Goal: Information Seeking & Learning: Check status

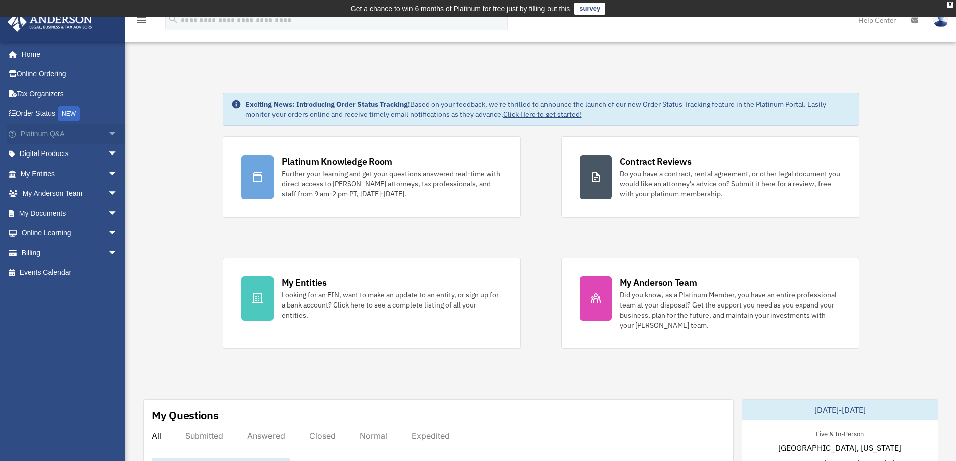
click at [44, 135] on link "Platinum Q&A arrow_drop_down" at bounding box center [70, 134] width 126 height 20
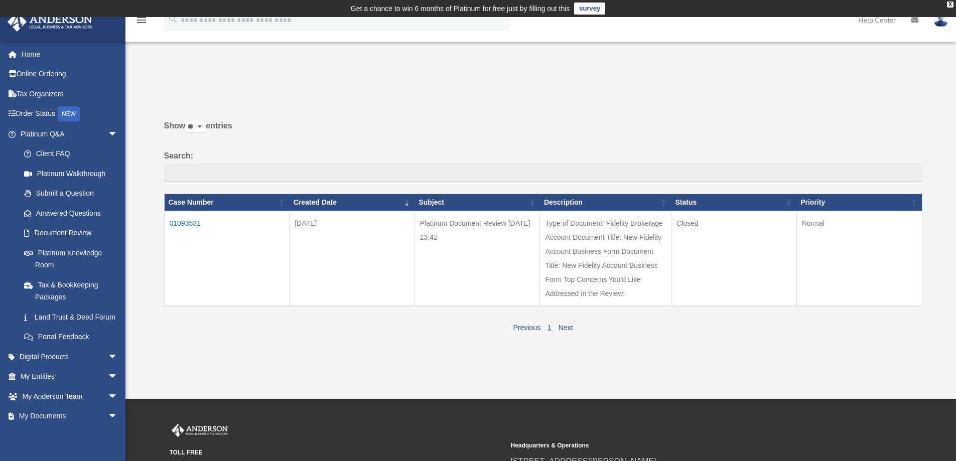
click at [190, 224] on td "01093531" at bounding box center [226, 258] width 125 height 95
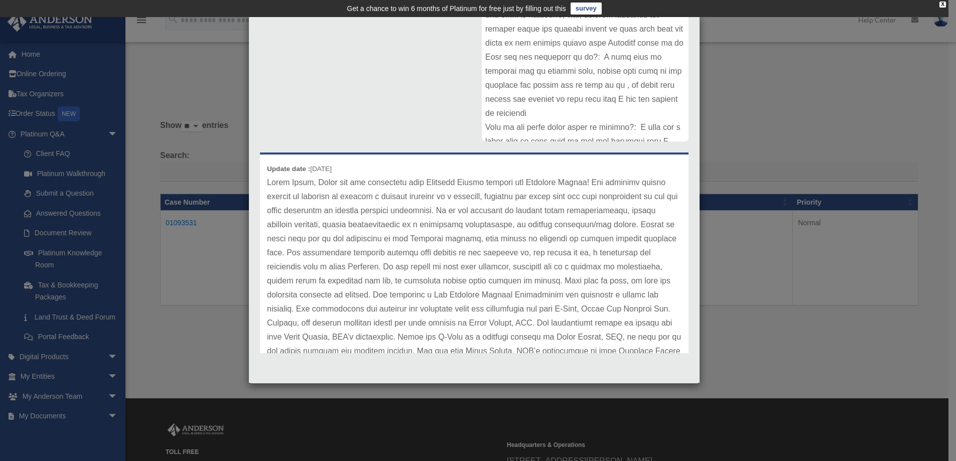
scroll to position [170, 0]
click at [691, 31] on div "Case Detail × Platinum Document Review 08/29/2025 13:42 Case Number 01093531 Cr…" at bounding box center [474, 199] width 452 height 369
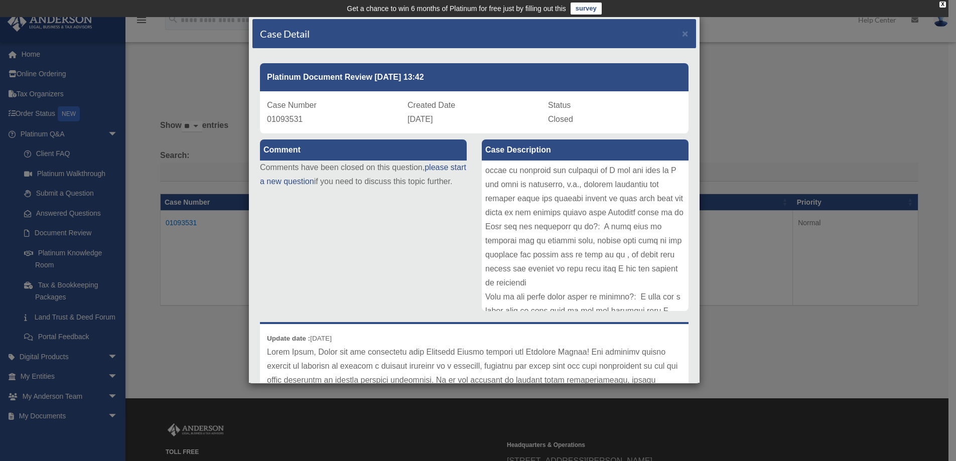
click at [583, 9] on link "survey" at bounding box center [586, 9] width 31 height 12
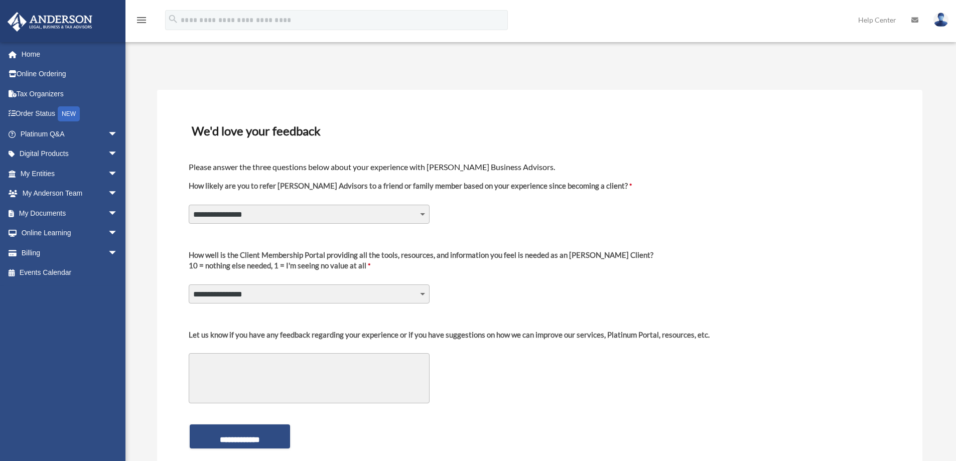
click at [424, 216] on select "**********" at bounding box center [309, 214] width 241 height 19
click at [189, 205] on select "**********" at bounding box center [309, 214] width 241 height 19
click at [427, 215] on select "**********" at bounding box center [309, 214] width 241 height 19
click at [239, 390] on textarea "Let us know if you have any feedback regarding your experience or if you have s…" at bounding box center [309, 378] width 241 height 50
click at [424, 215] on select "**********" at bounding box center [309, 214] width 241 height 19
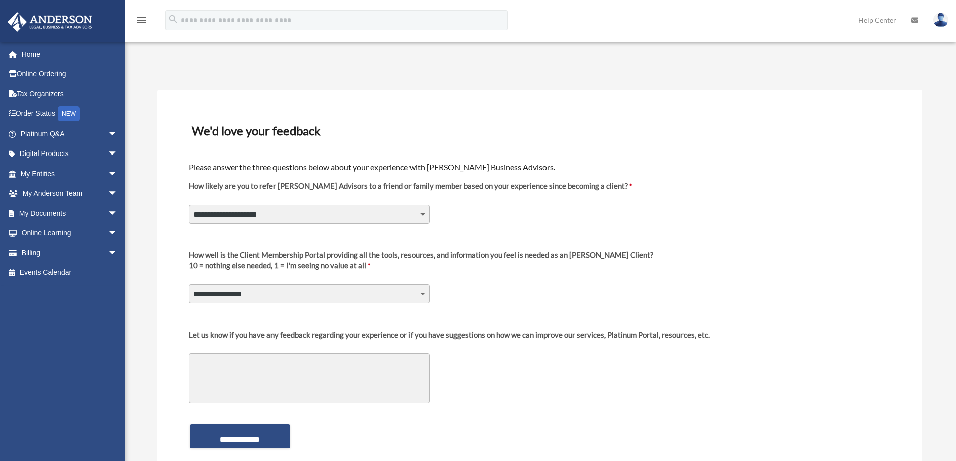
select select "********"
click at [189, 205] on select "**********" at bounding box center [309, 214] width 241 height 19
click at [424, 296] on select "**********" at bounding box center [309, 294] width 241 height 19
select select "********"
click at [189, 285] on select "**********" at bounding box center [309, 294] width 241 height 19
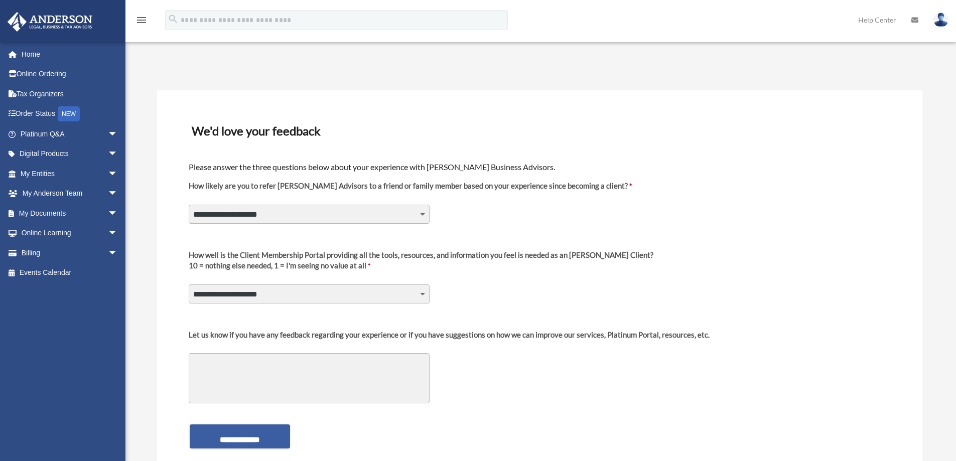
click at [263, 436] on input "**********" at bounding box center [240, 437] width 100 height 24
select select "********"
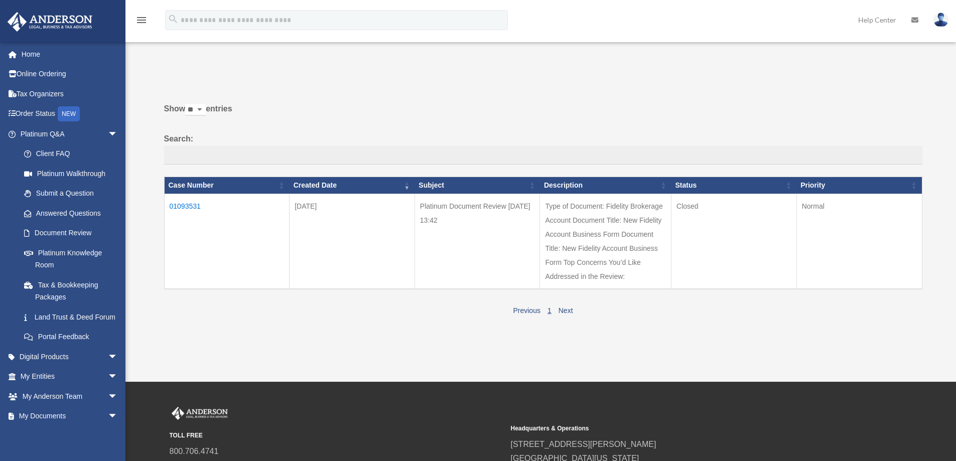
click at [188, 206] on td "01093531" at bounding box center [226, 241] width 125 height 95
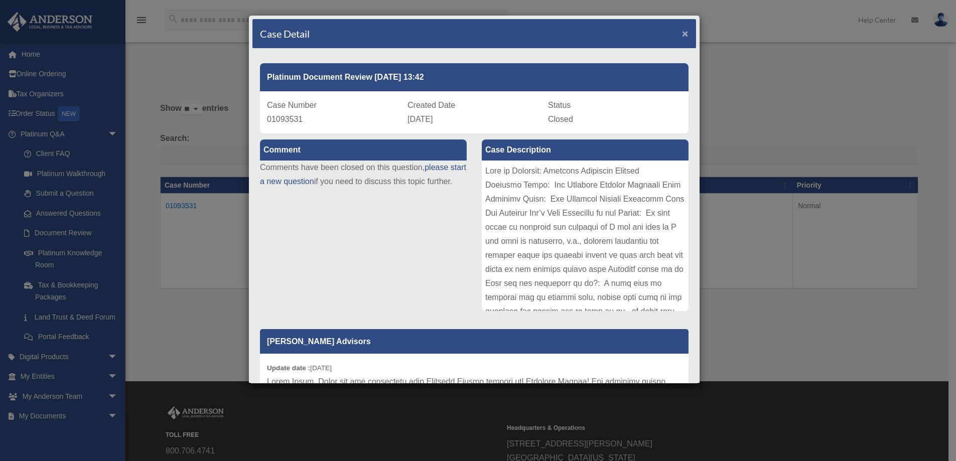
click at [682, 32] on span "×" at bounding box center [685, 34] width 7 height 12
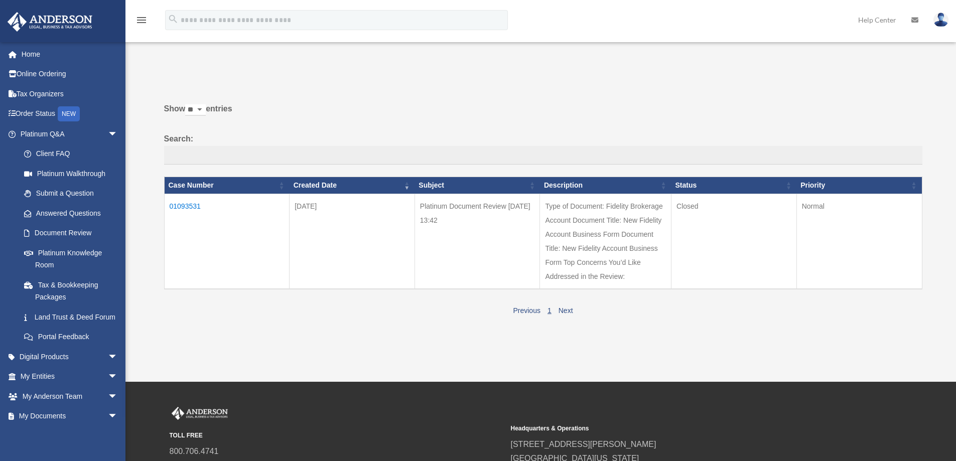
click at [191, 206] on td "01093531" at bounding box center [226, 241] width 125 height 95
click at [192, 207] on body "X Get a chance to win 6 months of Platinum for free just by filling out this su…" at bounding box center [478, 285] width 956 height 570
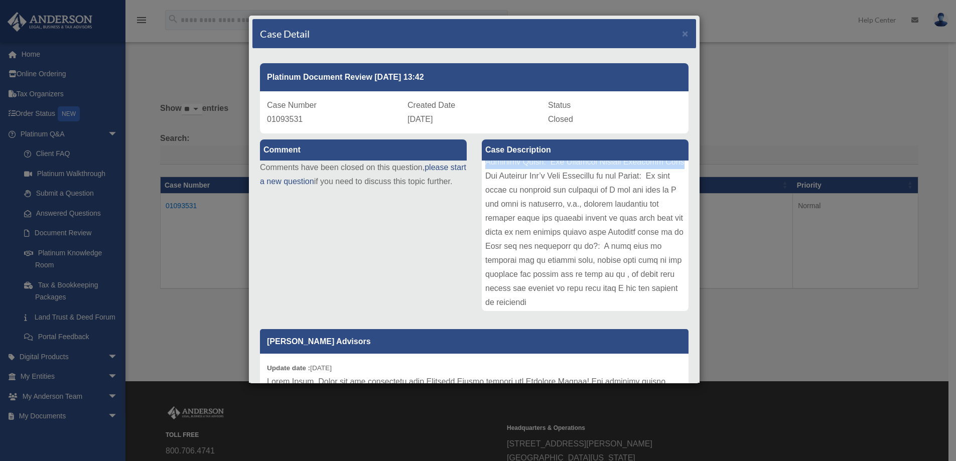
scroll to position [16, 0]
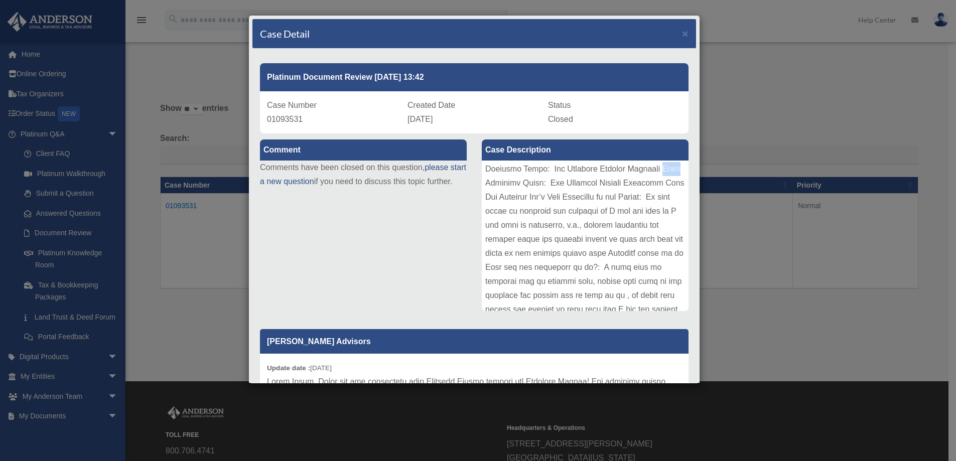
drag, startPoint x: 681, startPoint y: 187, endPoint x: 682, endPoint y: 178, distance: 8.6
click at [685, 185] on div "Case Description" at bounding box center [585, 226] width 222 height 185
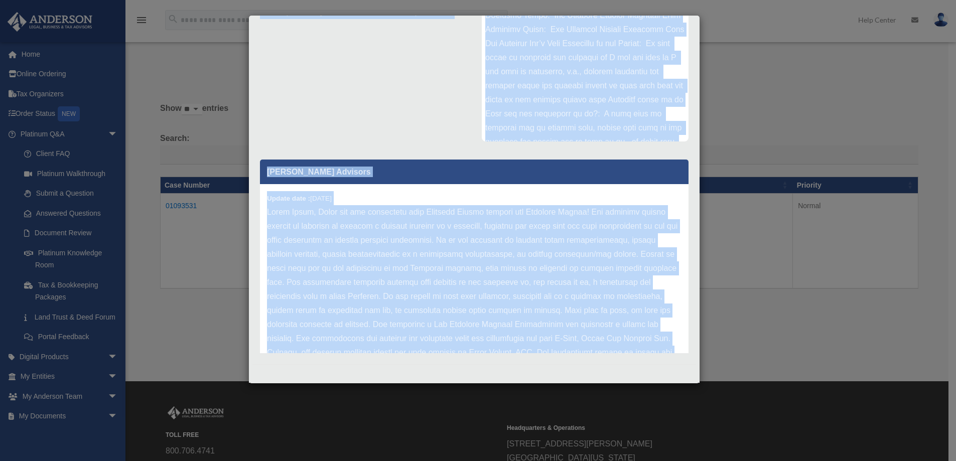
scroll to position [168, 0]
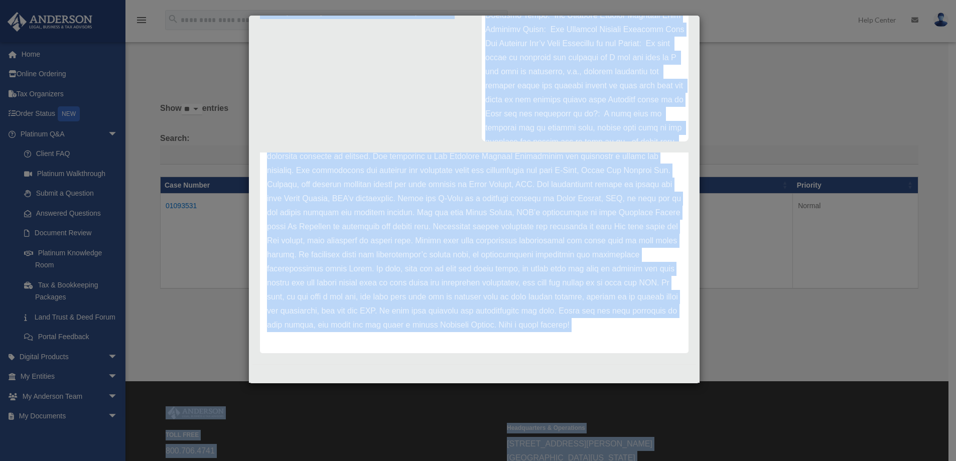
drag, startPoint x: 607, startPoint y: 346, endPoint x: 64, endPoint y: 481, distance: 559.7
click at [64, 461] on html "X Get a chance to win 6 months of Platinum for free just by filling out this su…" at bounding box center [478, 285] width 956 height 570
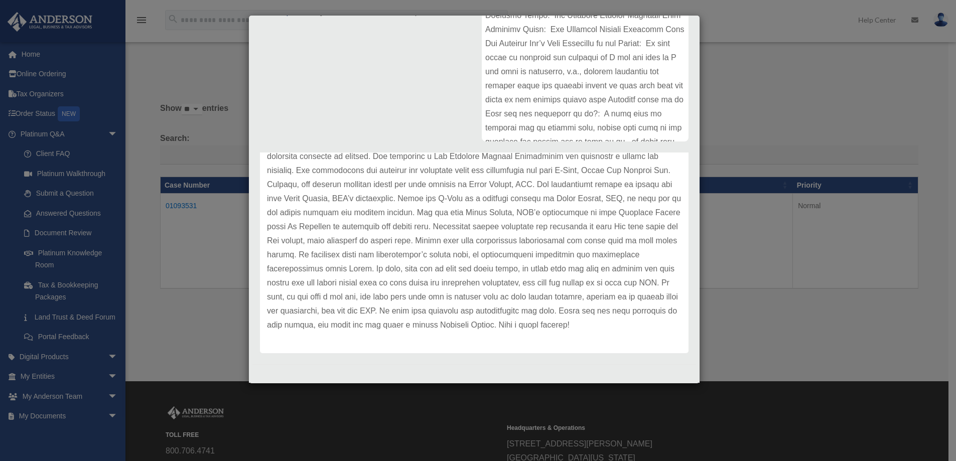
drag, startPoint x: 53, startPoint y: 35, endPoint x: 333, endPoint y: 94, distance: 286.8
drag, startPoint x: 333, startPoint y: 94, endPoint x: 371, endPoint y: 59, distance: 51.9
click at [371, 59] on div "Comment Comments have been closed on this question, please start a new question…" at bounding box center [474, 160] width 444 height 393
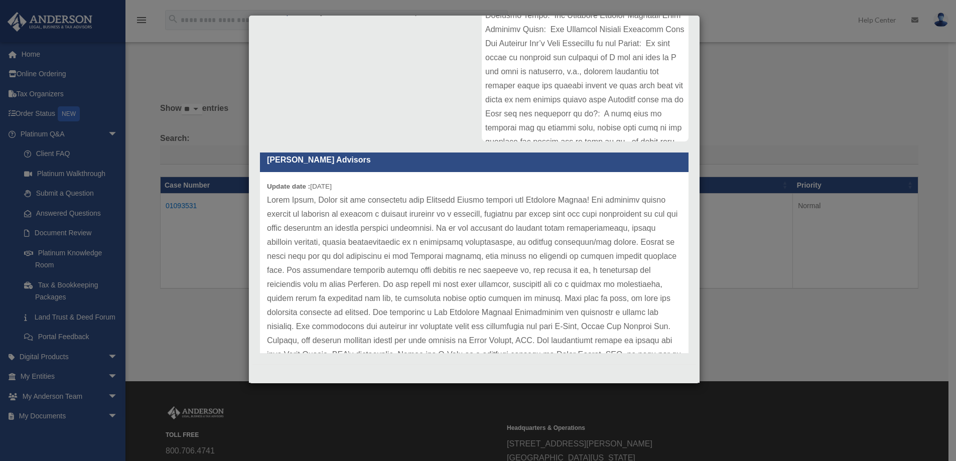
scroll to position [0, 0]
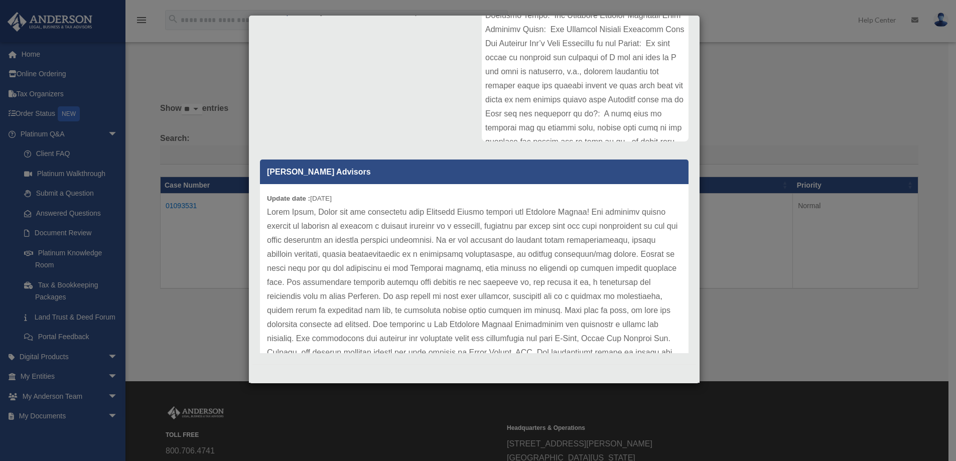
click at [812, 124] on div "Case Detail × Platinum Document Review [DATE] 13:42 Case Number 01093531 Create…" at bounding box center [478, 230] width 956 height 461
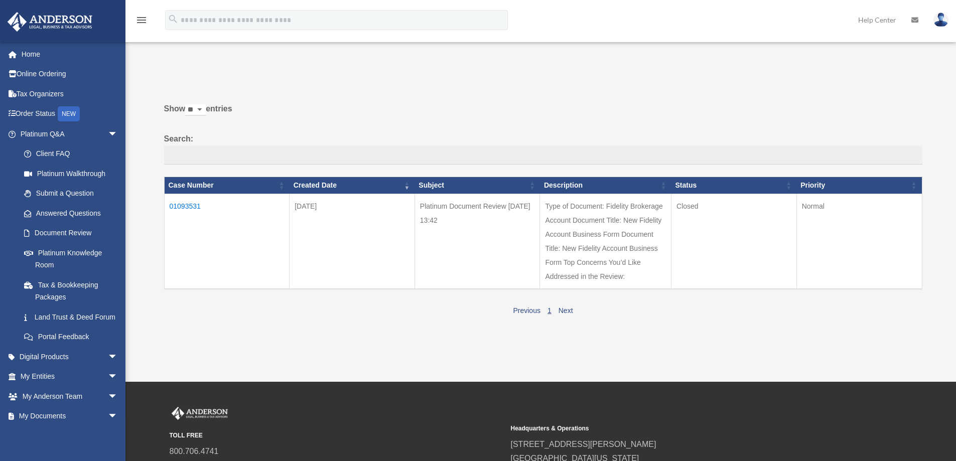
click at [187, 204] on td "01093531" at bounding box center [226, 241] width 125 height 95
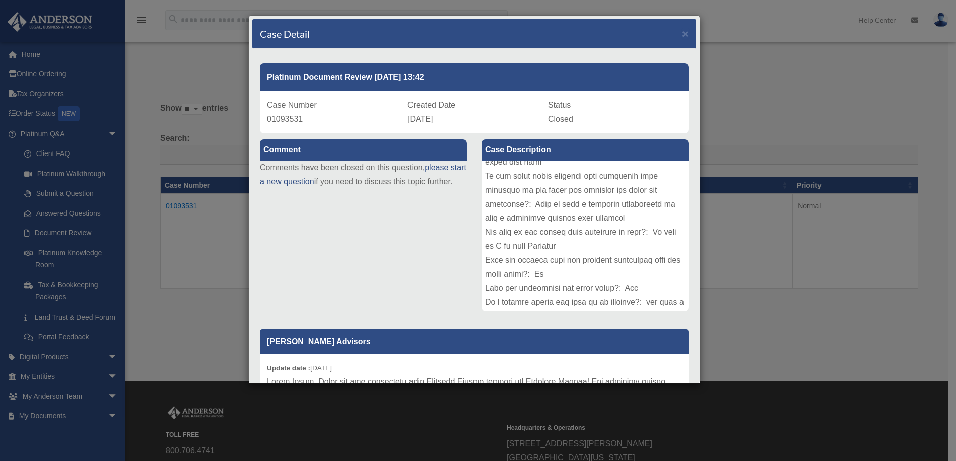
scroll to position [220, 0]
click at [153, 78] on div "Case Detail × Platinum Document Review 08/29/2025 13:42 Case Number 01093531 Cr…" at bounding box center [478, 230] width 956 height 461
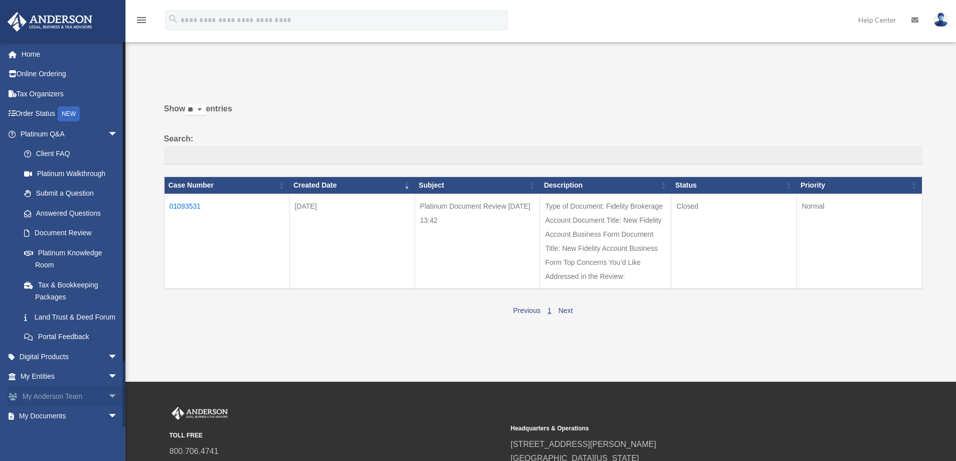
click at [108, 407] on span "arrow_drop_down" at bounding box center [118, 397] width 20 height 21
click at [108, 407] on span "arrow_drop_up" at bounding box center [118, 397] width 20 height 21
click at [108, 426] on span "arrow_drop_down" at bounding box center [118, 417] width 20 height 21
click at [108, 426] on span "arrow_drop_up" at bounding box center [118, 417] width 20 height 21
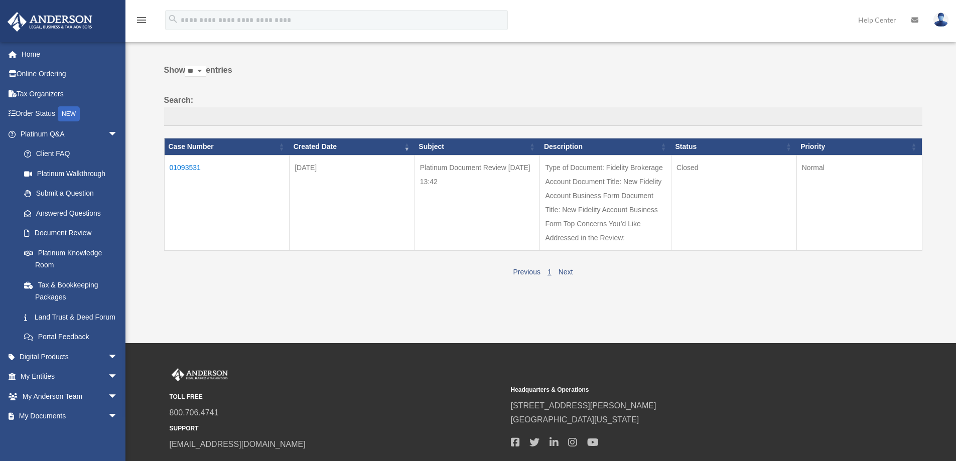
scroll to position [0, 0]
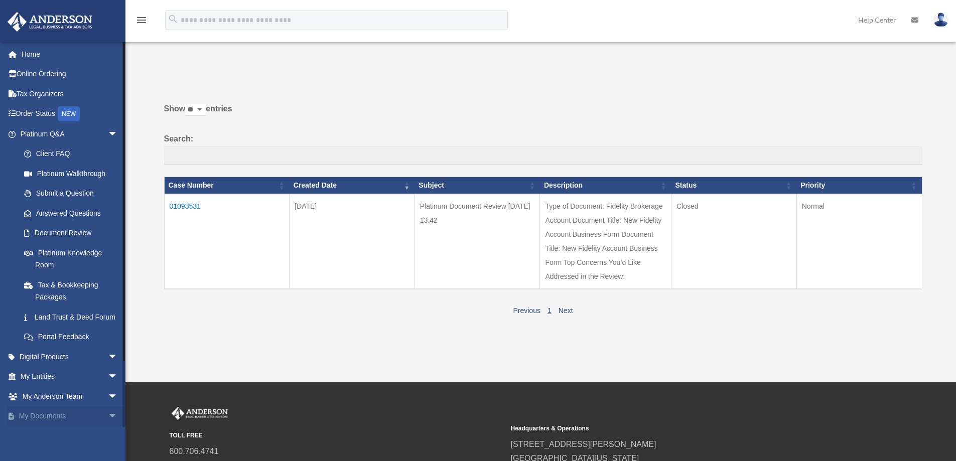
click at [90, 422] on link "My Documents arrow_drop_down" at bounding box center [70, 417] width 126 height 20
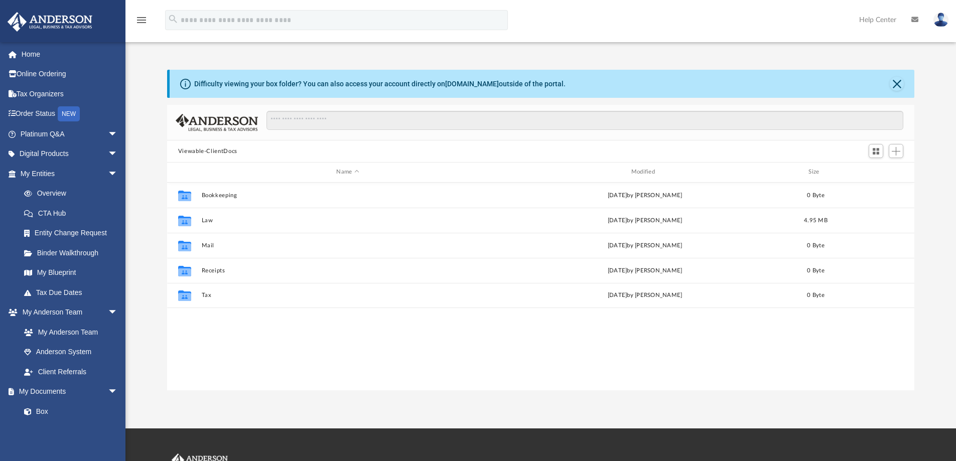
scroll to position [221, 740]
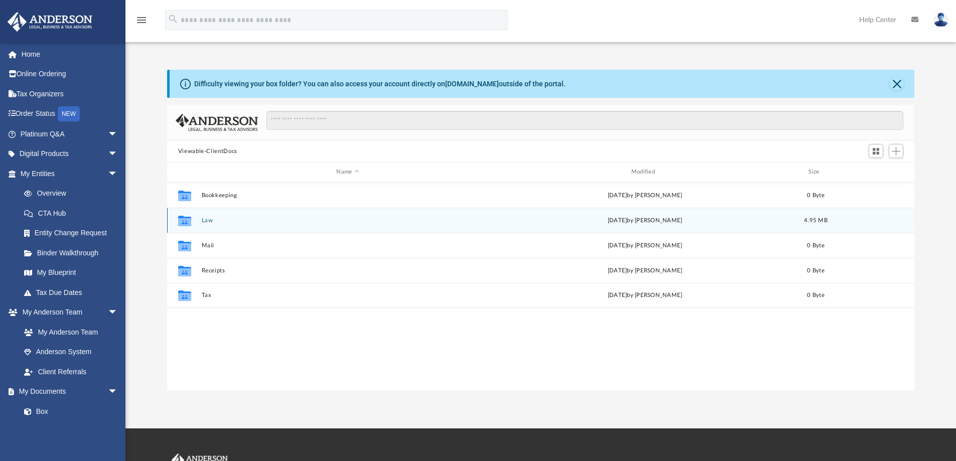
click at [229, 224] on div "Collaborated Folder Law [DATE] by [PERSON_NAME] 4.95 MB" at bounding box center [541, 220] width 748 height 25
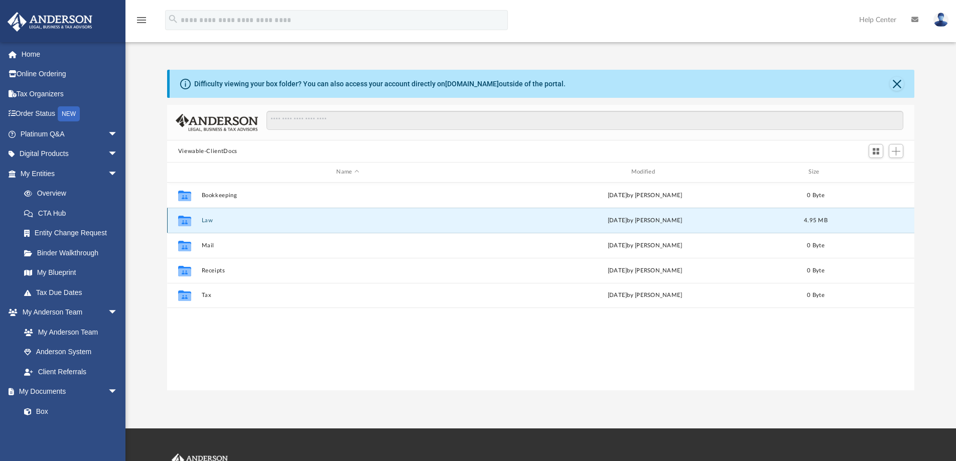
click at [229, 224] on div "Collaborated Folder Law [DATE] by [PERSON_NAME] 4.95 MB" at bounding box center [541, 220] width 748 height 25
click at [207, 222] on button "Law" at bounding box center [347, 220] width 293 height 7
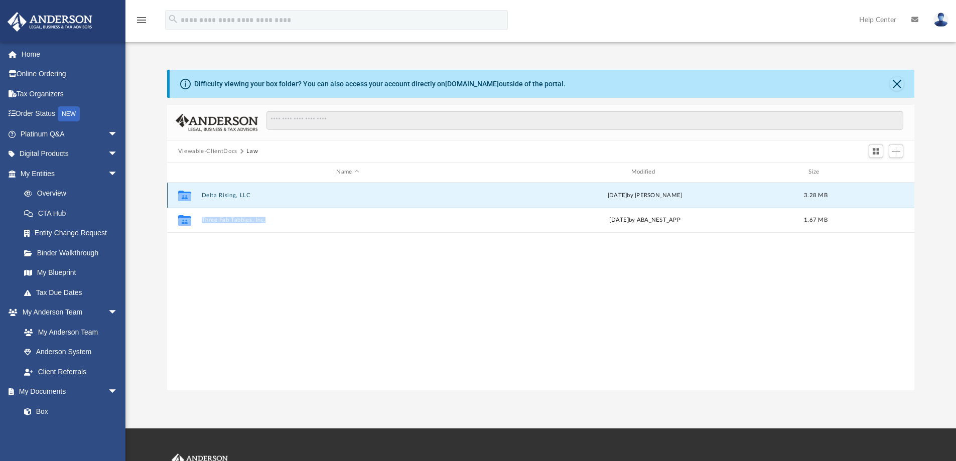
click at [208, 195] on button "Delta Rising, LLC" at bounding box center [347, 195] width 293 height 7
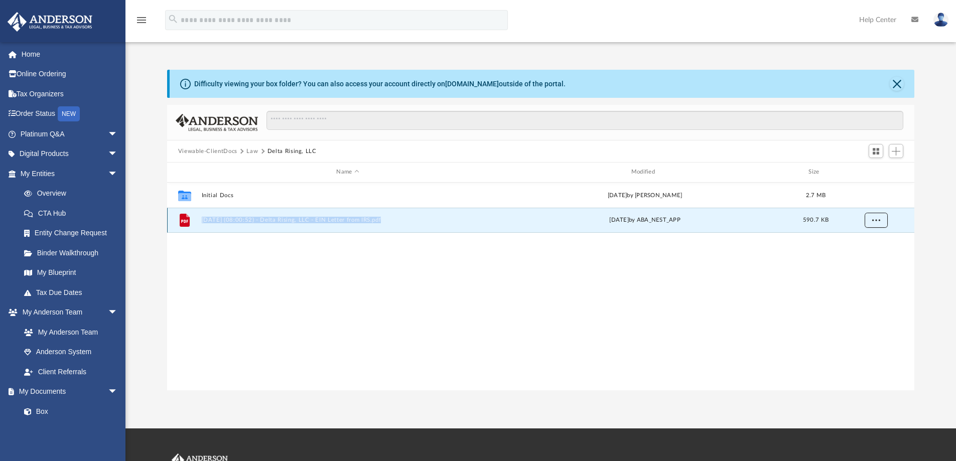
click at [877, 221] on span "More options" at bounding box center [876, 220] width 8 height 6
click at [866, 242] on li "Preview" at bounding box center [866, 240] width 29 height 11
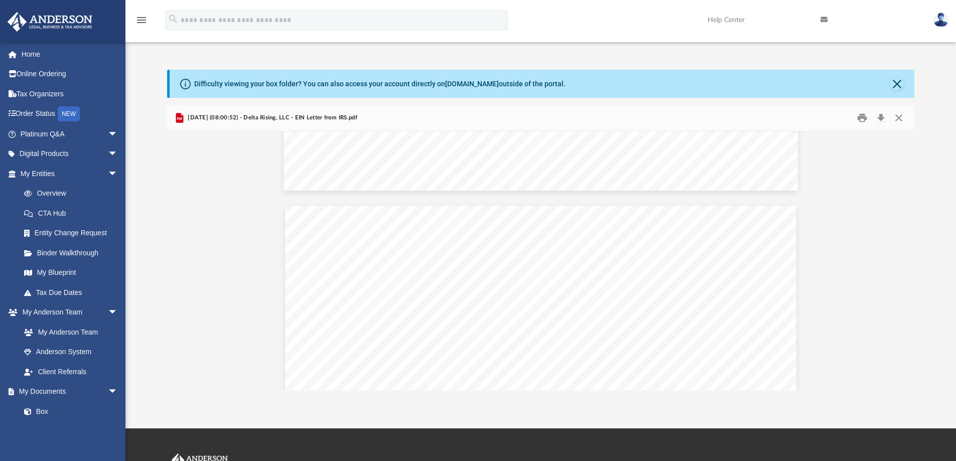
scroll to position [0, 0]
click at [861, 120] on button "Print" at bounding box center [862, 118] width 20 height 16
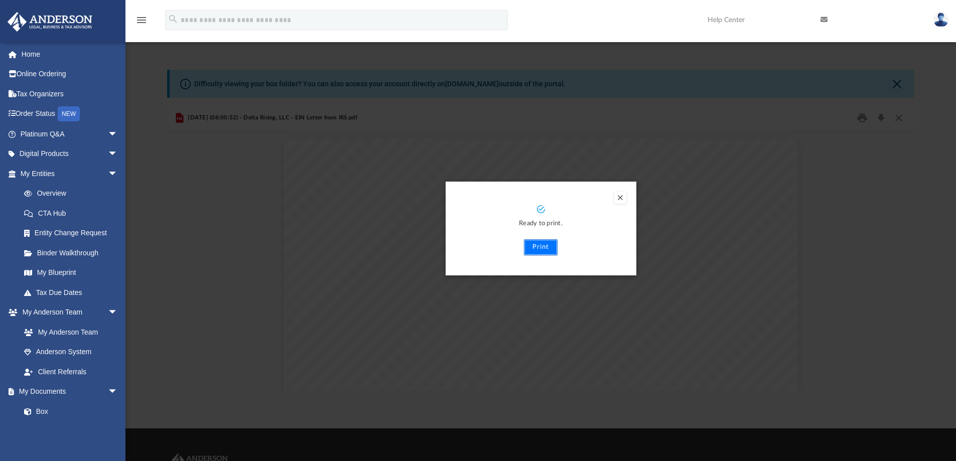
click at [534, 241] on button "Print" at bounding box center [541, 247] width 34 height 16
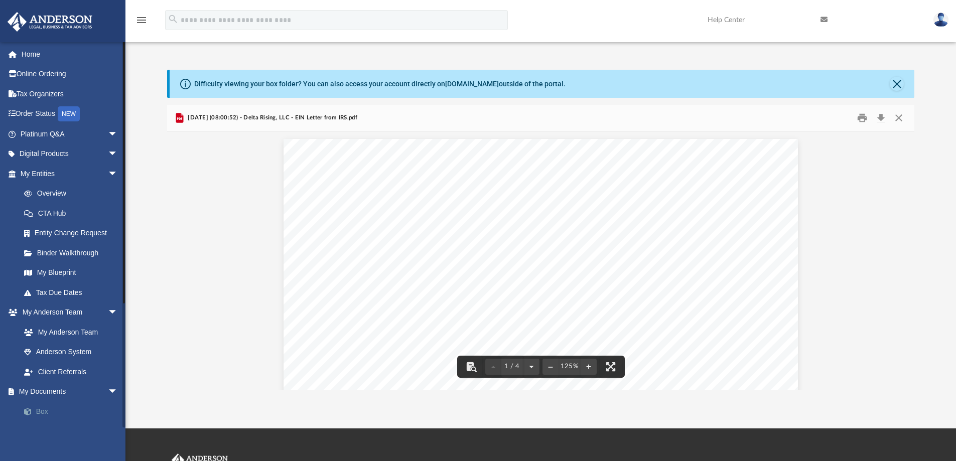
click at [34, 412] on span at bounding box center [33, 412] width 7 height 7
click at [42, 412] on link "Box" at bounding box center [73, 412] width 119 height 20
click at [30, 412] on span at bounding box center [33, 412] width 7 height 7
click at [51, 391] on link "My Documents arrow_drop_down" at bounding box center [70, 392] width 126 height 20
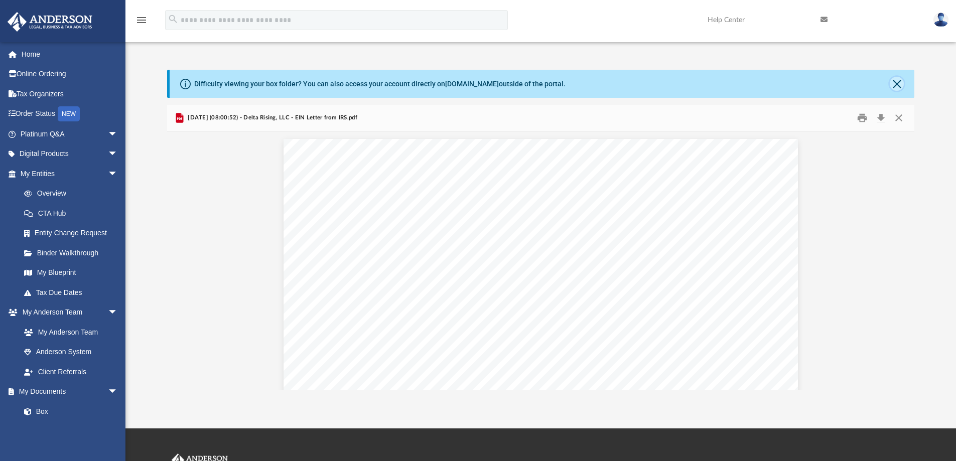
click at [897, 85] on button "Close" at bounding box center [897, 84] width 14 height 14
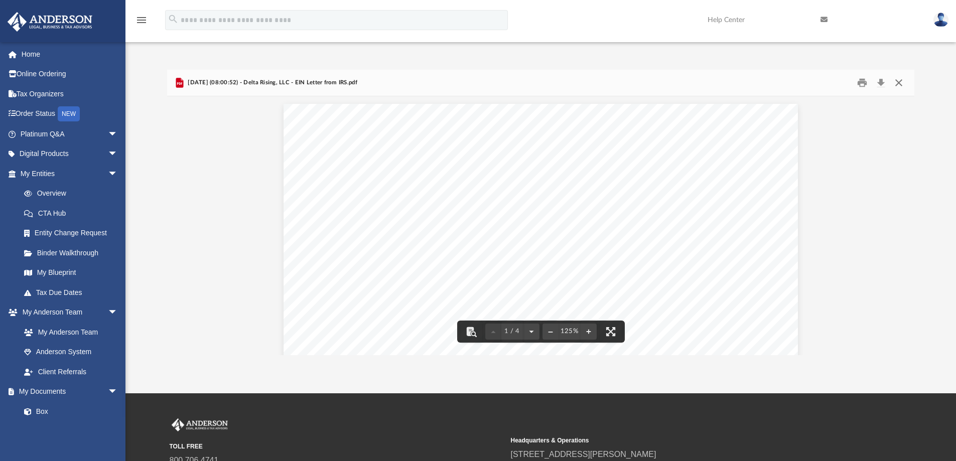
click at [898, 82] on button "Close" at bounding box center [899, 83] width 18 height 16
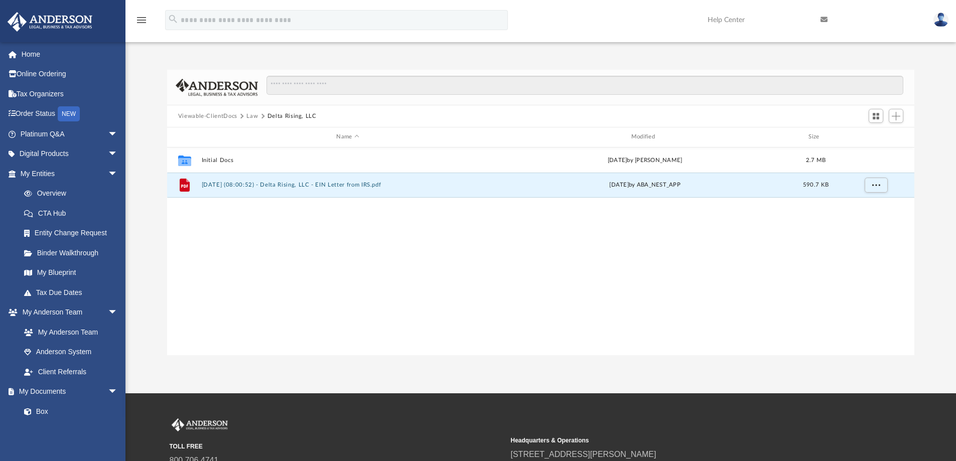
click at [823, 21] on icon at bounding box center [824, 19] width 7 height 7
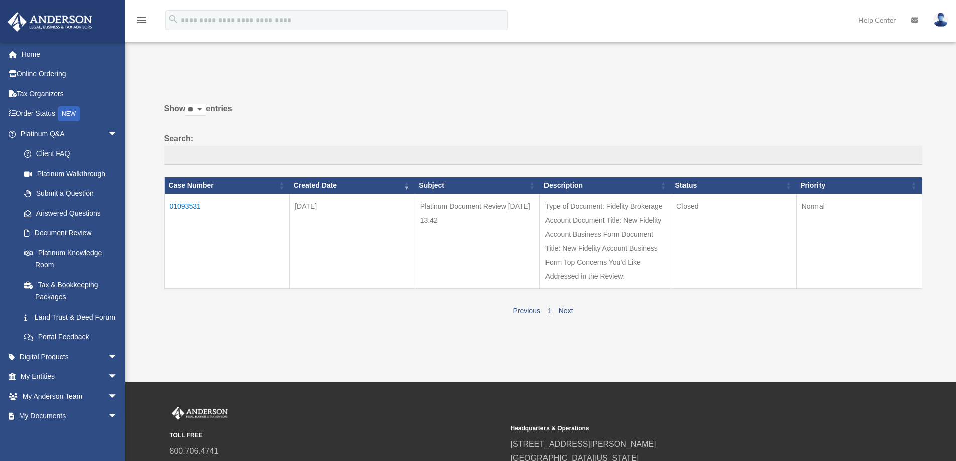
click at [177, 206] on td "01093531" at bounding box center [226, 241] width 125 height 95
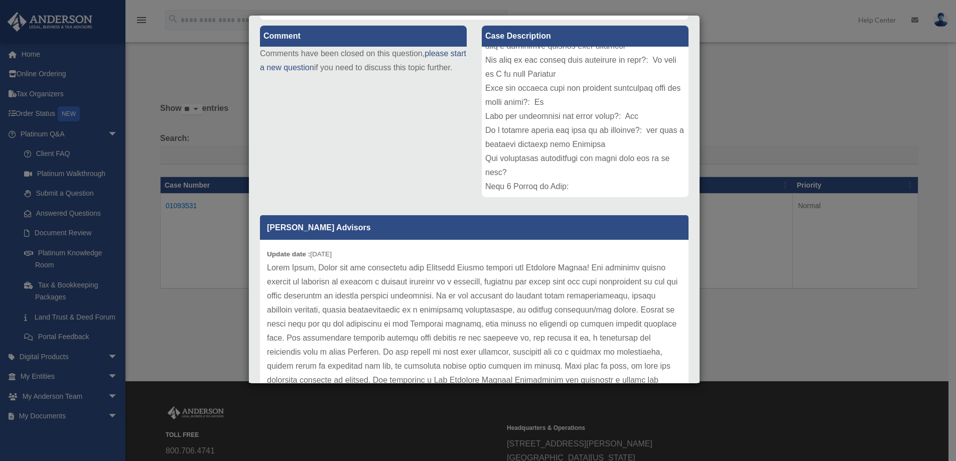
scroll to position [147, 0]
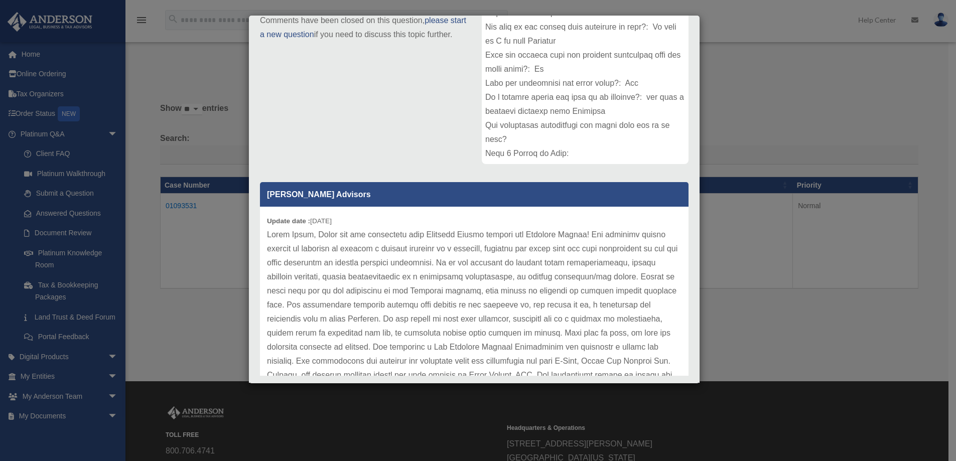
click at [678, 373] on div "Anderson Advisors Update date : 09-05-2025" at bounding box center [474, 275] width 444 height 201
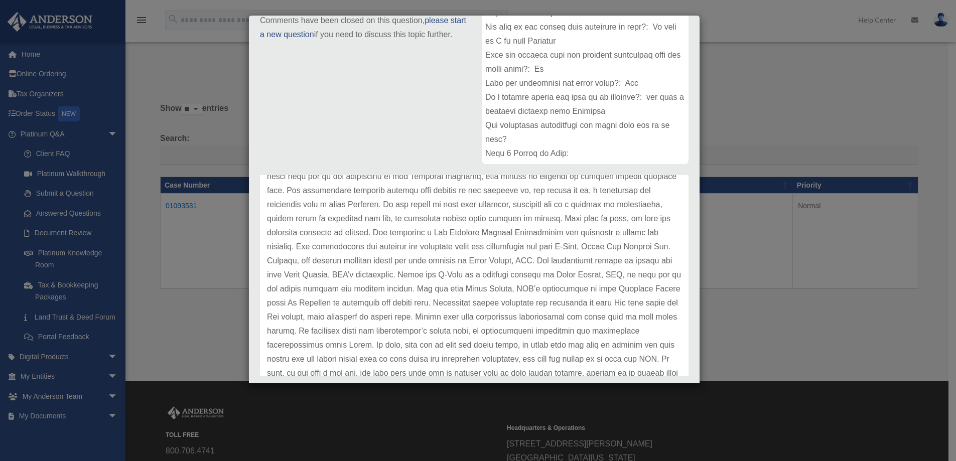
scroll to position [120, 0]
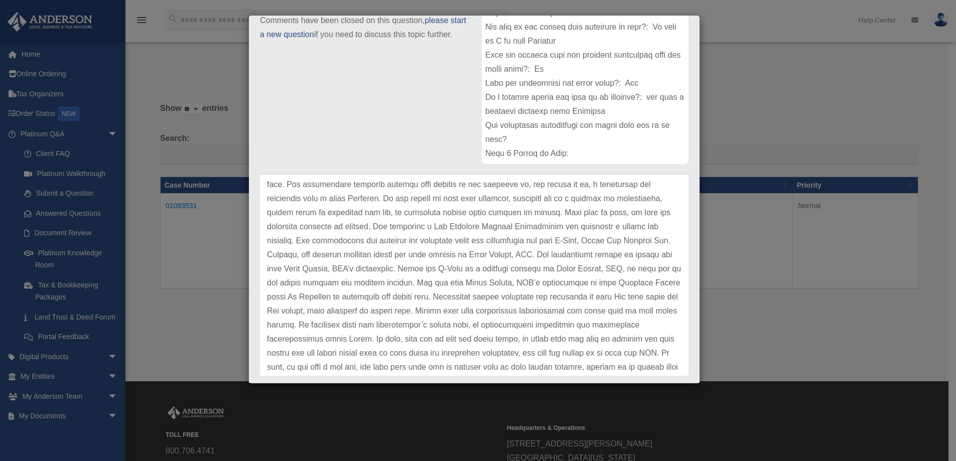
click at [691, 373] on div "Case Detail × Platinum Document Review 08/29/2025 13:42 Case Number 01093531 Cr…" at bounding box center [474, 199] width 452 height 369
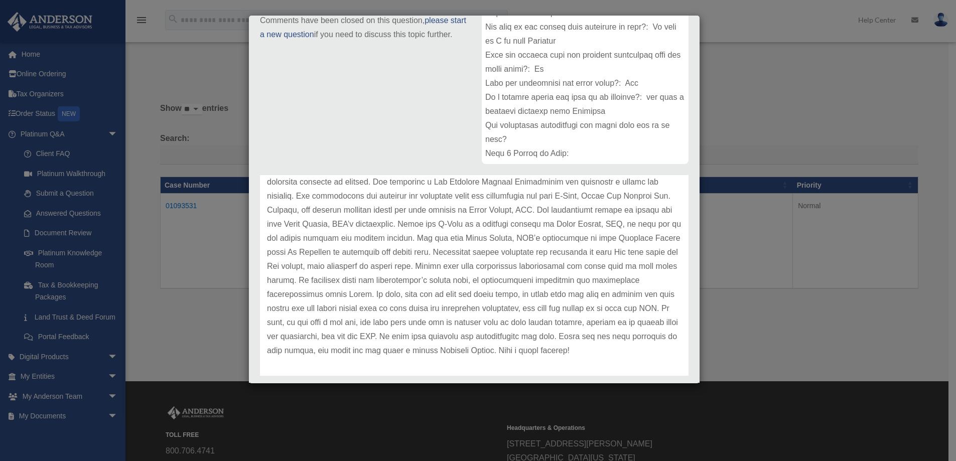
scroll to position [168, 0]
click at [752, 95] on div "Case Detail × Platinum Document Review 08/29/2025 13:42 Case Number 01093531 Cr…" at bounding box center [478, 230] width 956 height 461
